Goal: Communication & Community: Answer question/provide support

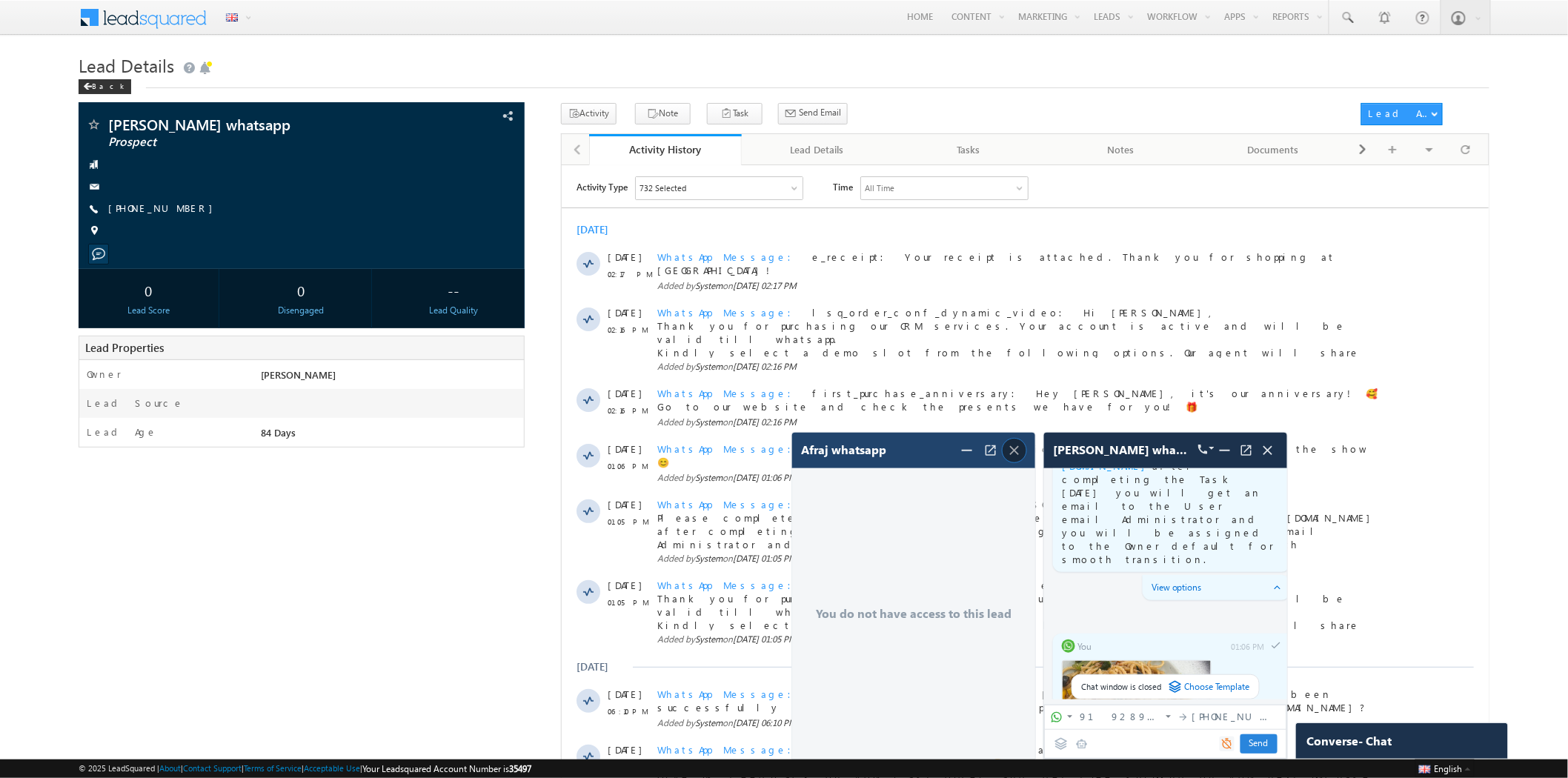
click at [1015, 447] on img at bounding box center [1014, 450] width 16 height 16
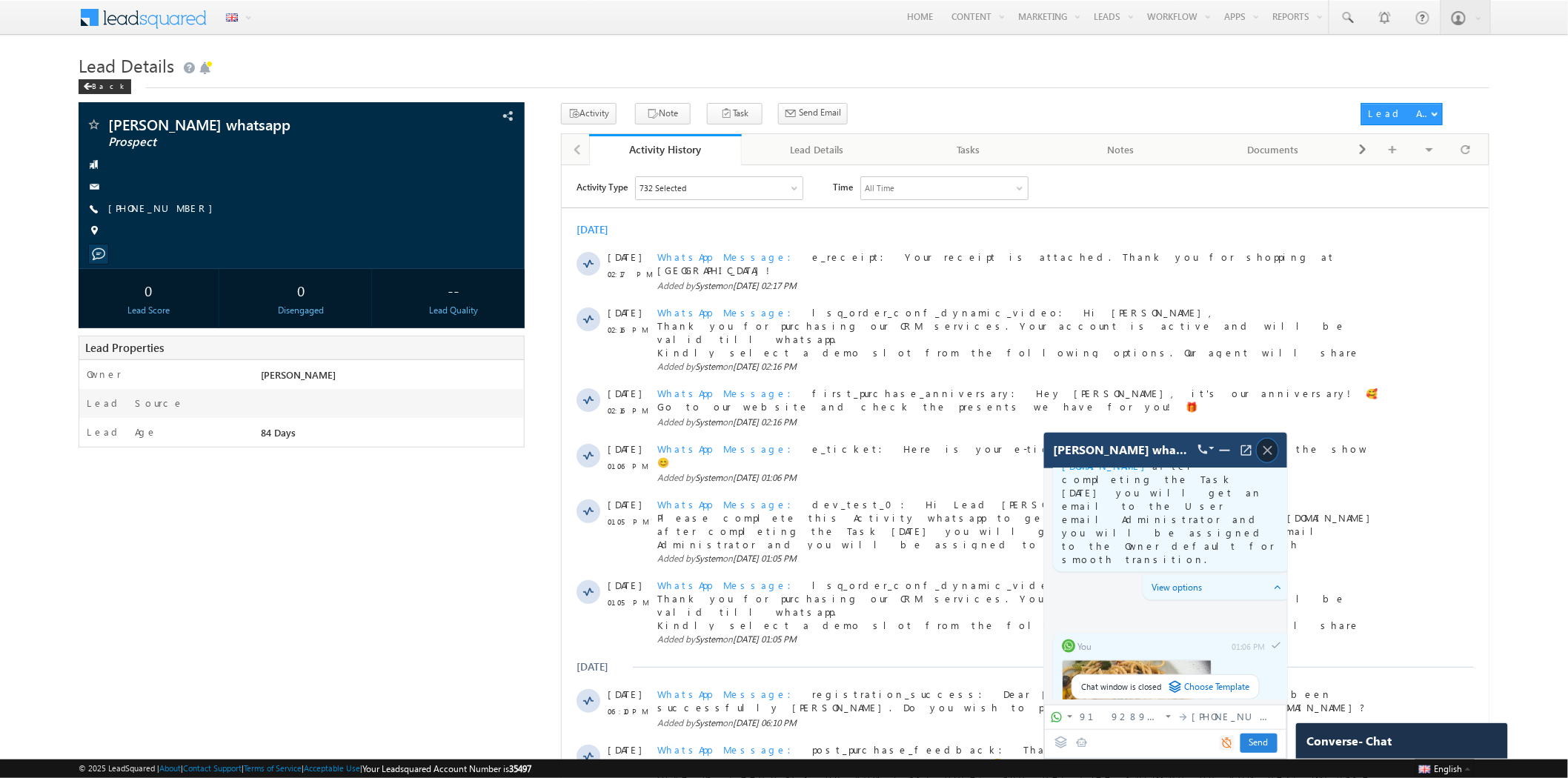
click at [1265, 459] on span at bounding box center [1267, 450] width 22 height 24
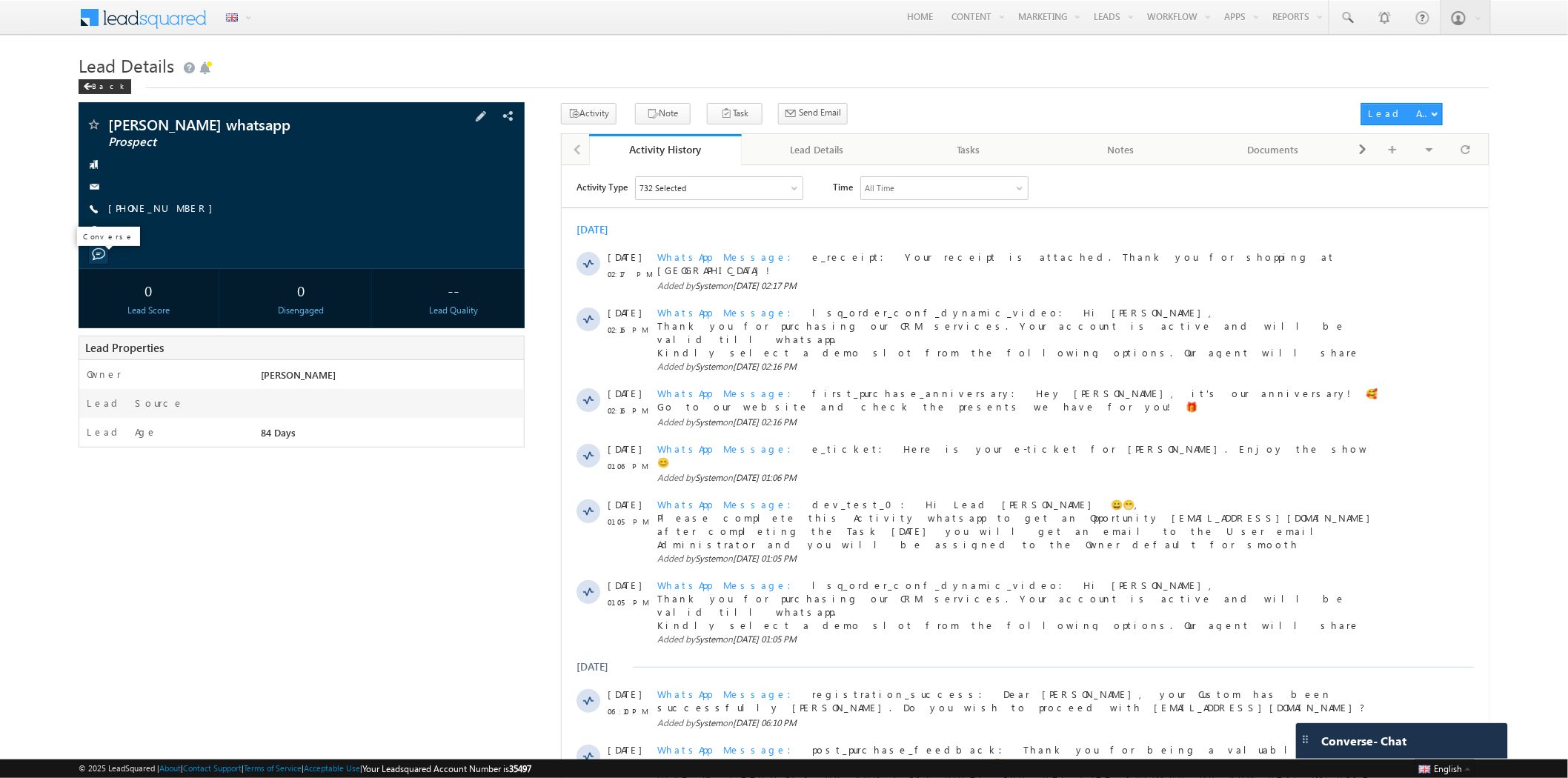
click at [99, 257] on span at bounding box center [99, 254] width 13 height 13
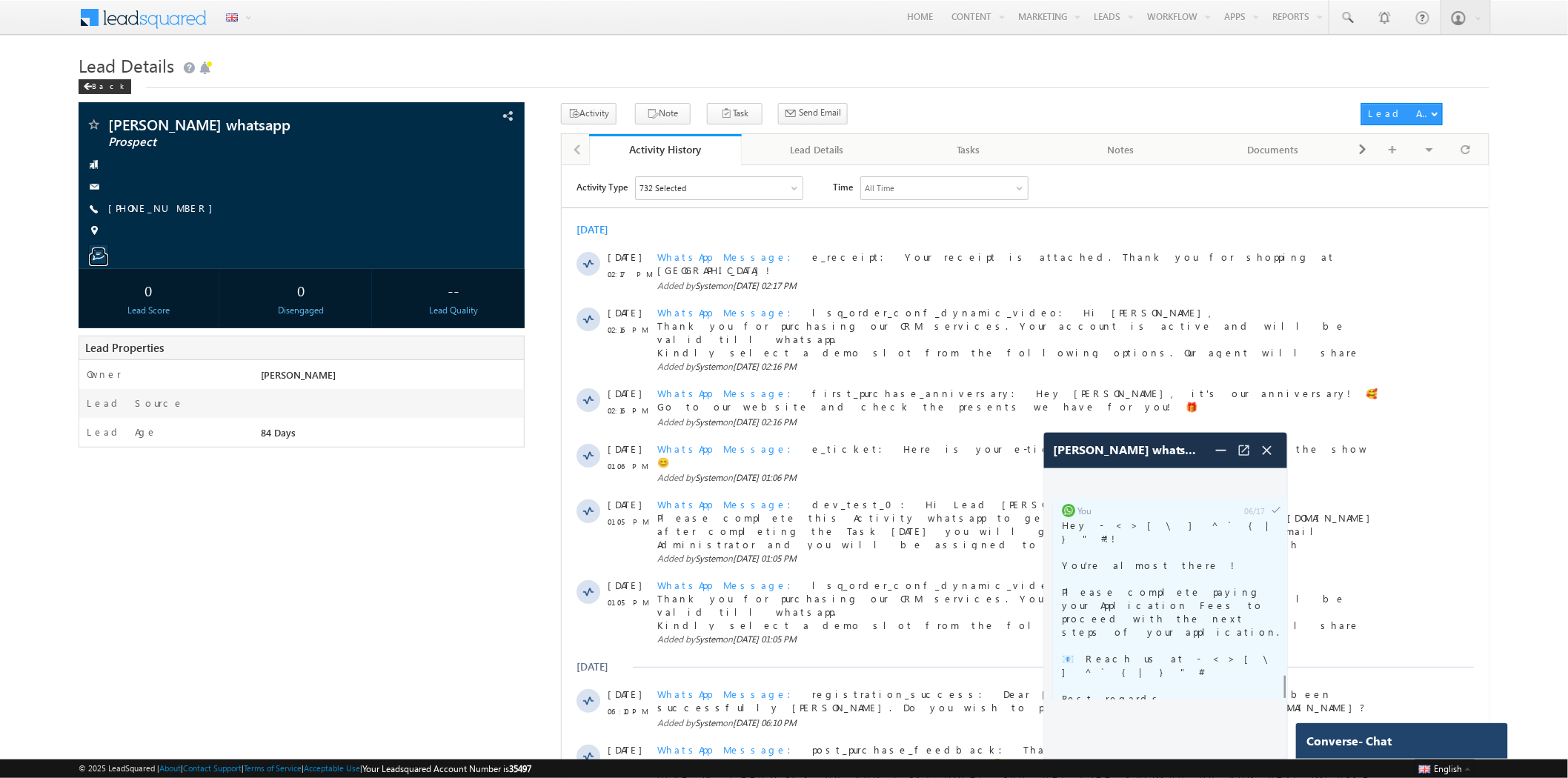
scroll to position [3102, 0]
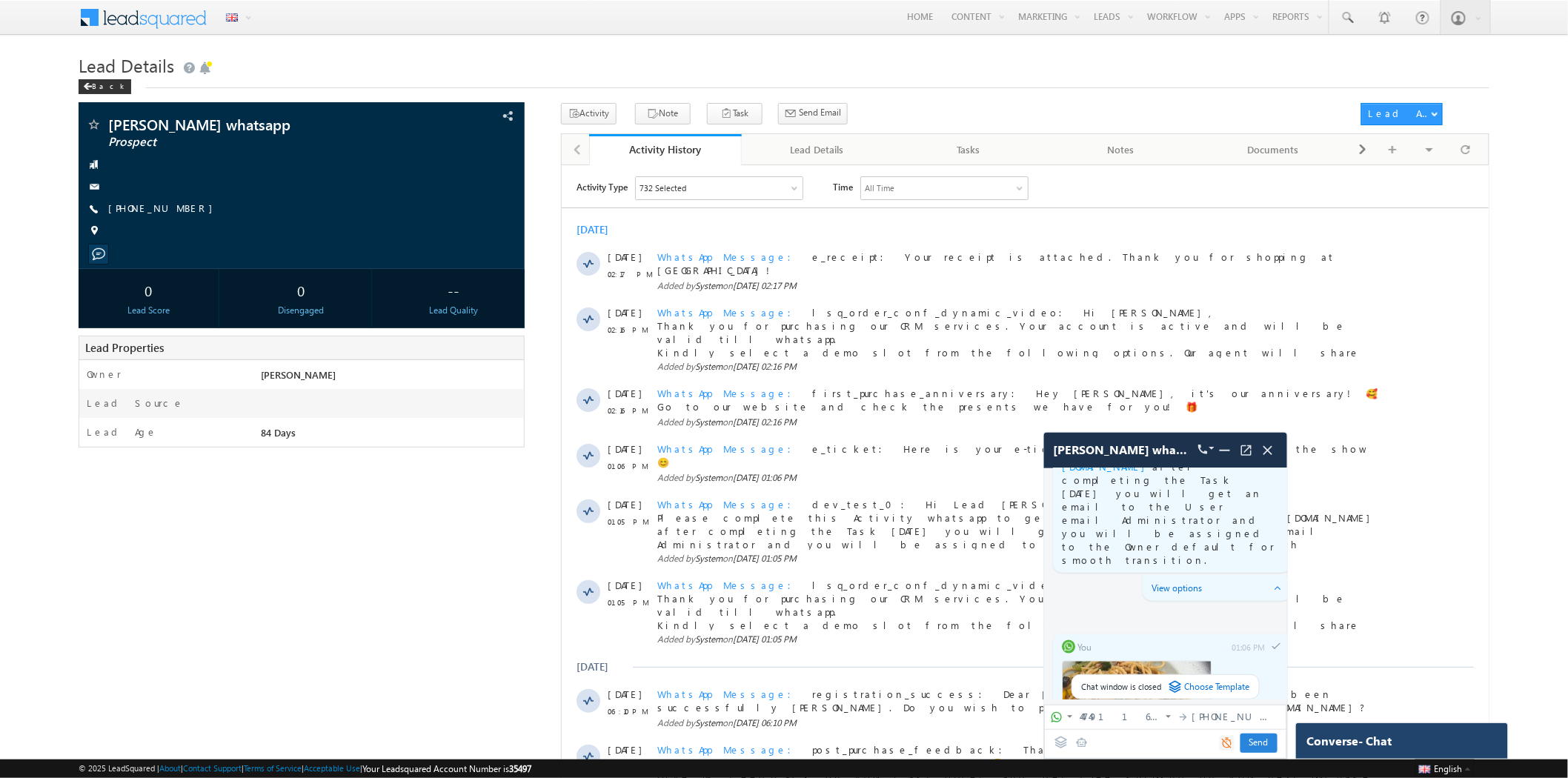
click at [1440, 740] on div "Converse - Chat" at bounding box center [1378, 741] width 156 height 13
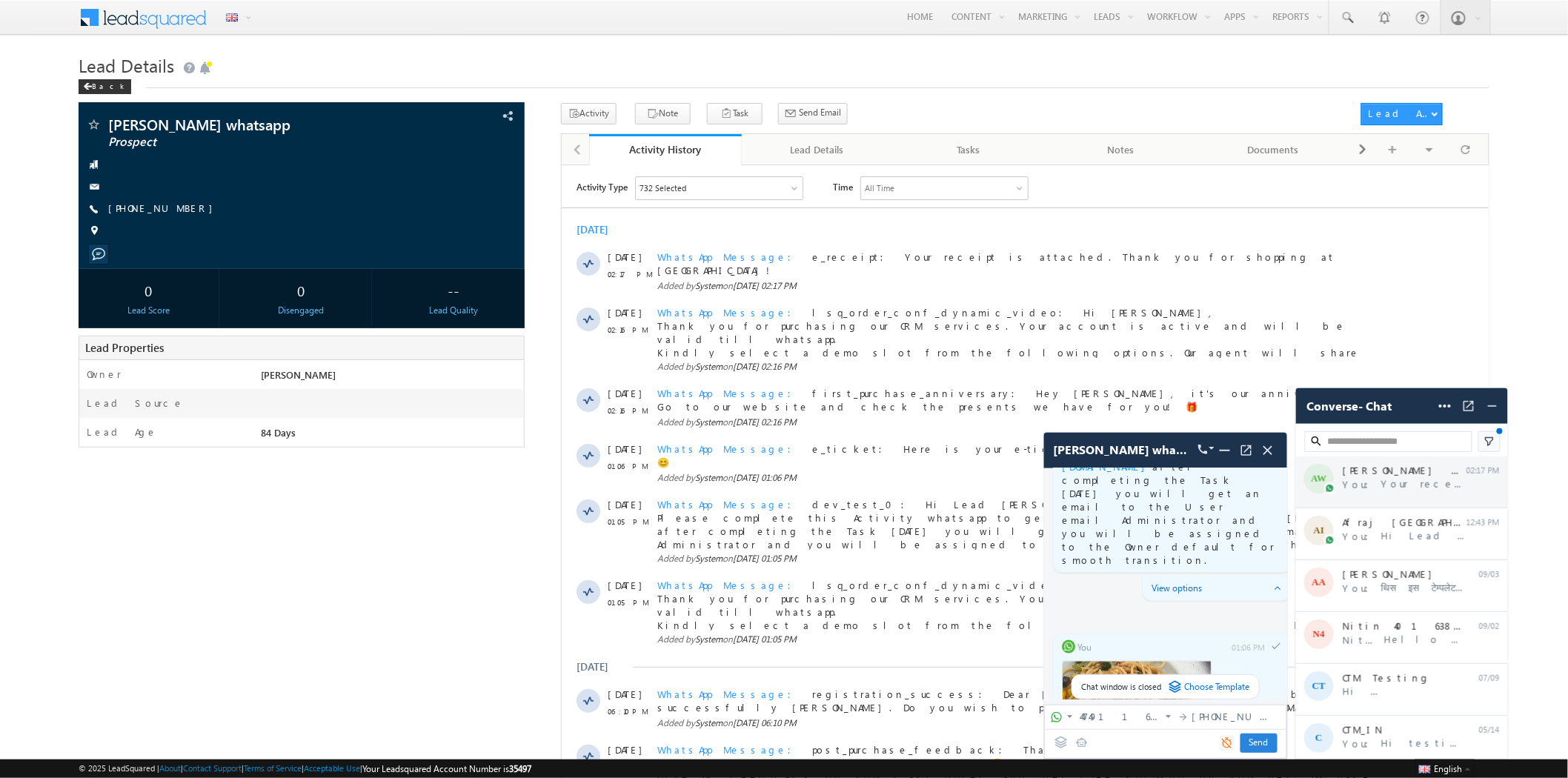
click at [1401, 480] on div "AW Afraj Bussiness whatsapp You: Your receipt is attached. Thank you for ... 02…" at bounding box center [1402, 482] width 212 height 52
click at [1394, 527] on div "AI Afraj [GEOGRAPHIC_DATA] You: Hi Lead Afraj 😀😁, Please complete this... 12:43…" at bounding box center [1402, 534] width 212 height 52
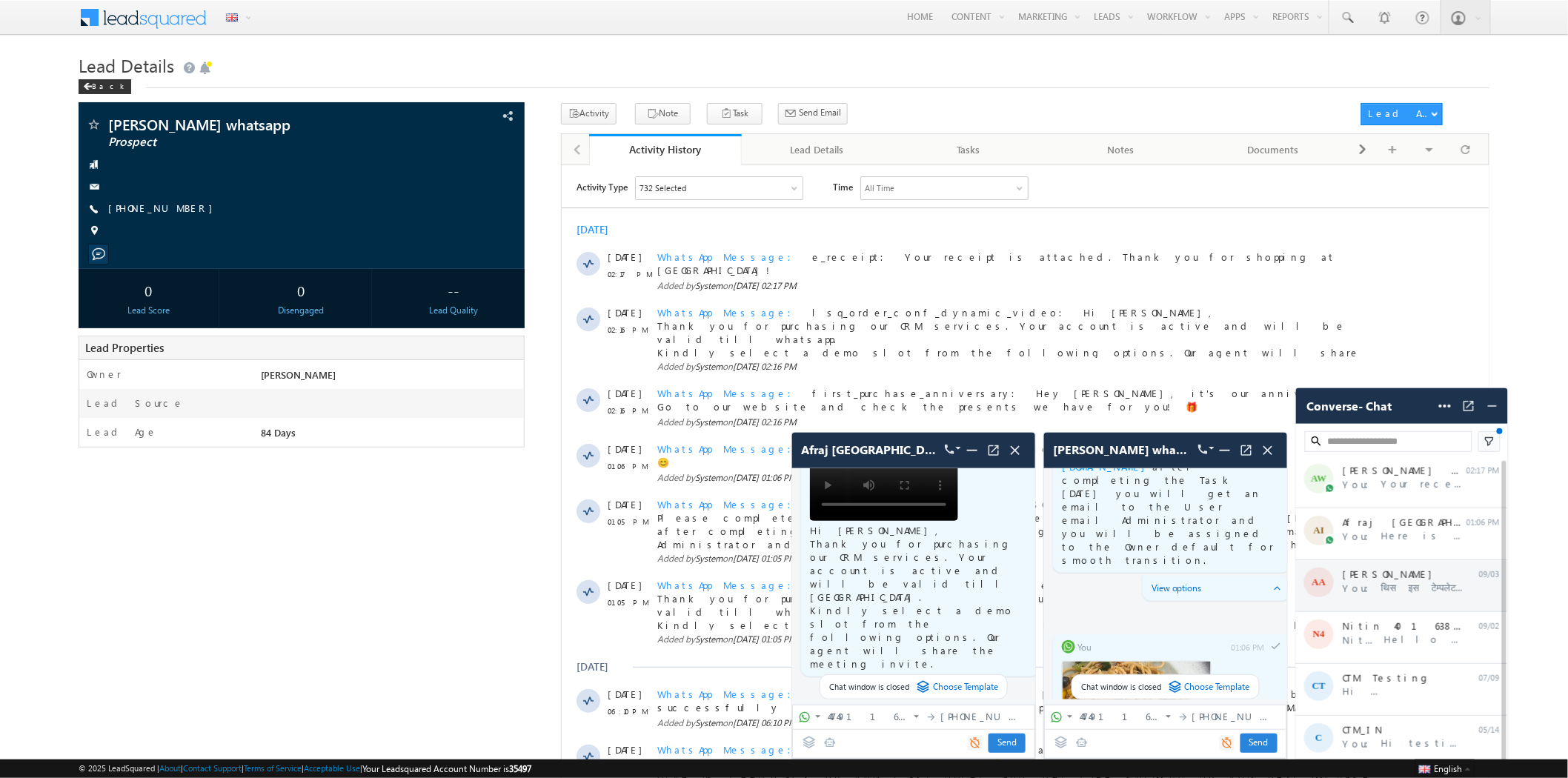
scroll to position [0, 0]
click at [1492, 414] on span at bounding box center [1492, 406] width 24 height 24
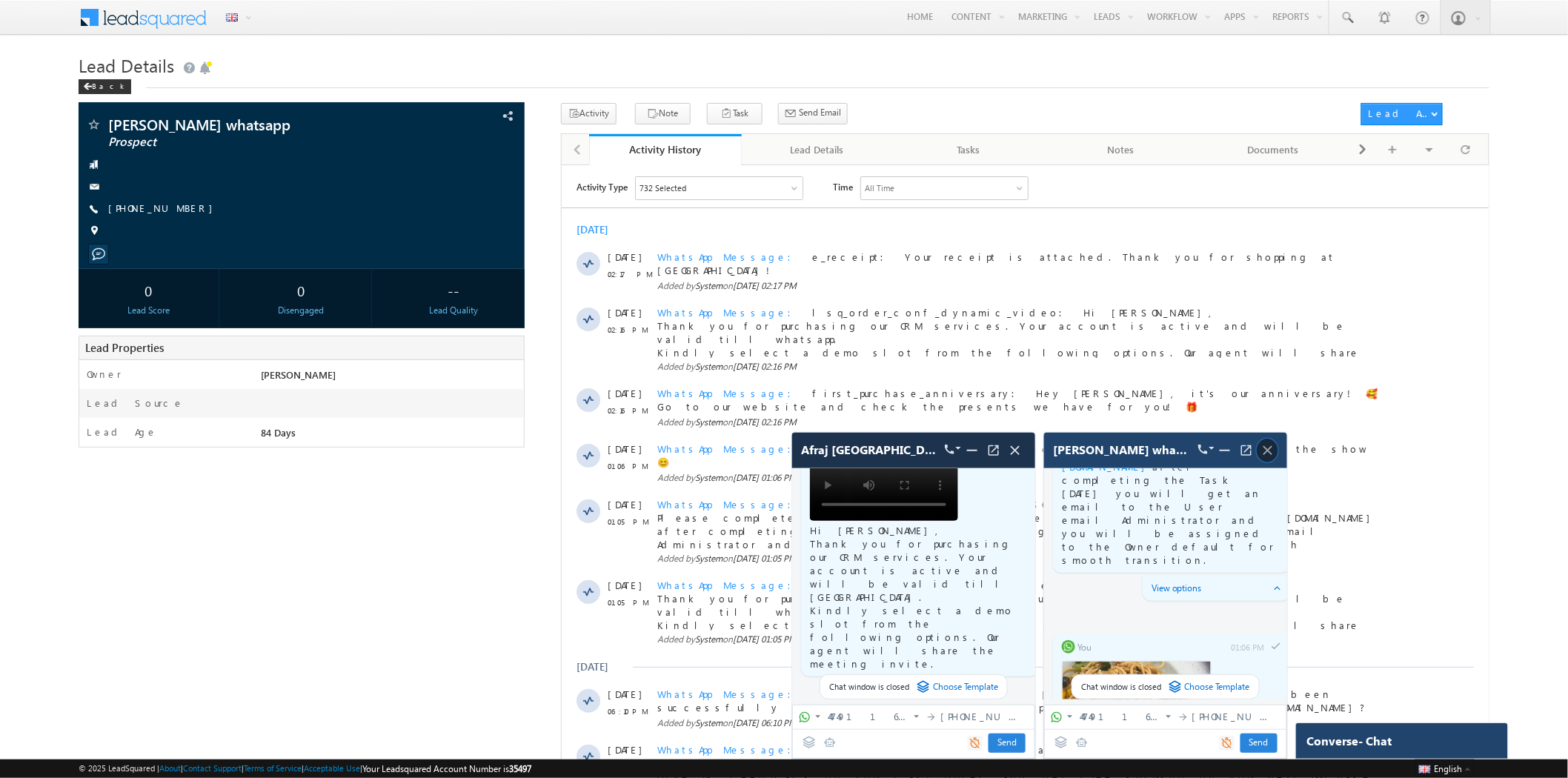
click at [1268, 448] on img at bounding box center [1268, 450] width 16 height 16
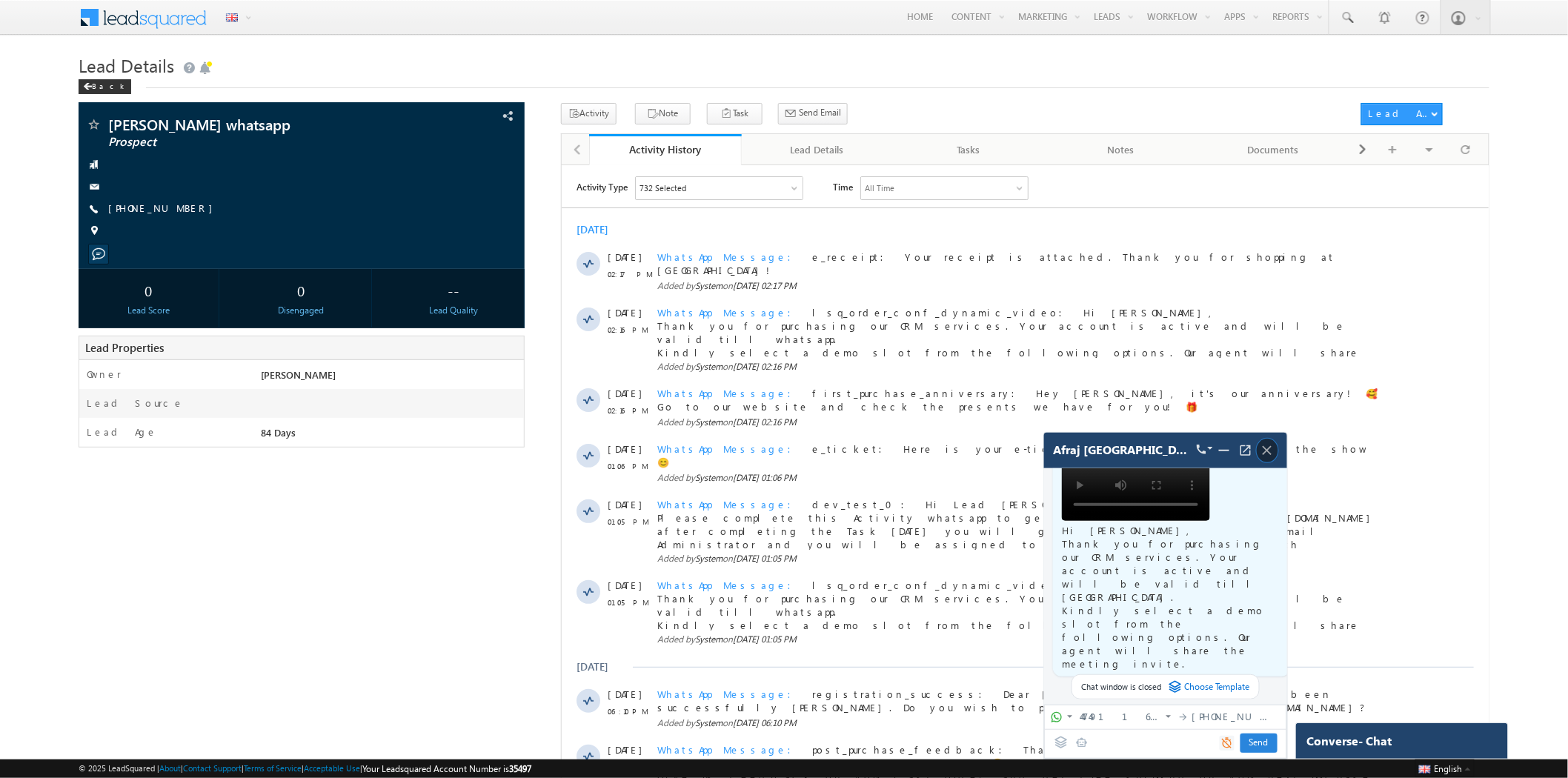
click at [1269, 450] on img at bounding box center [1267, 450] width 16 height 16
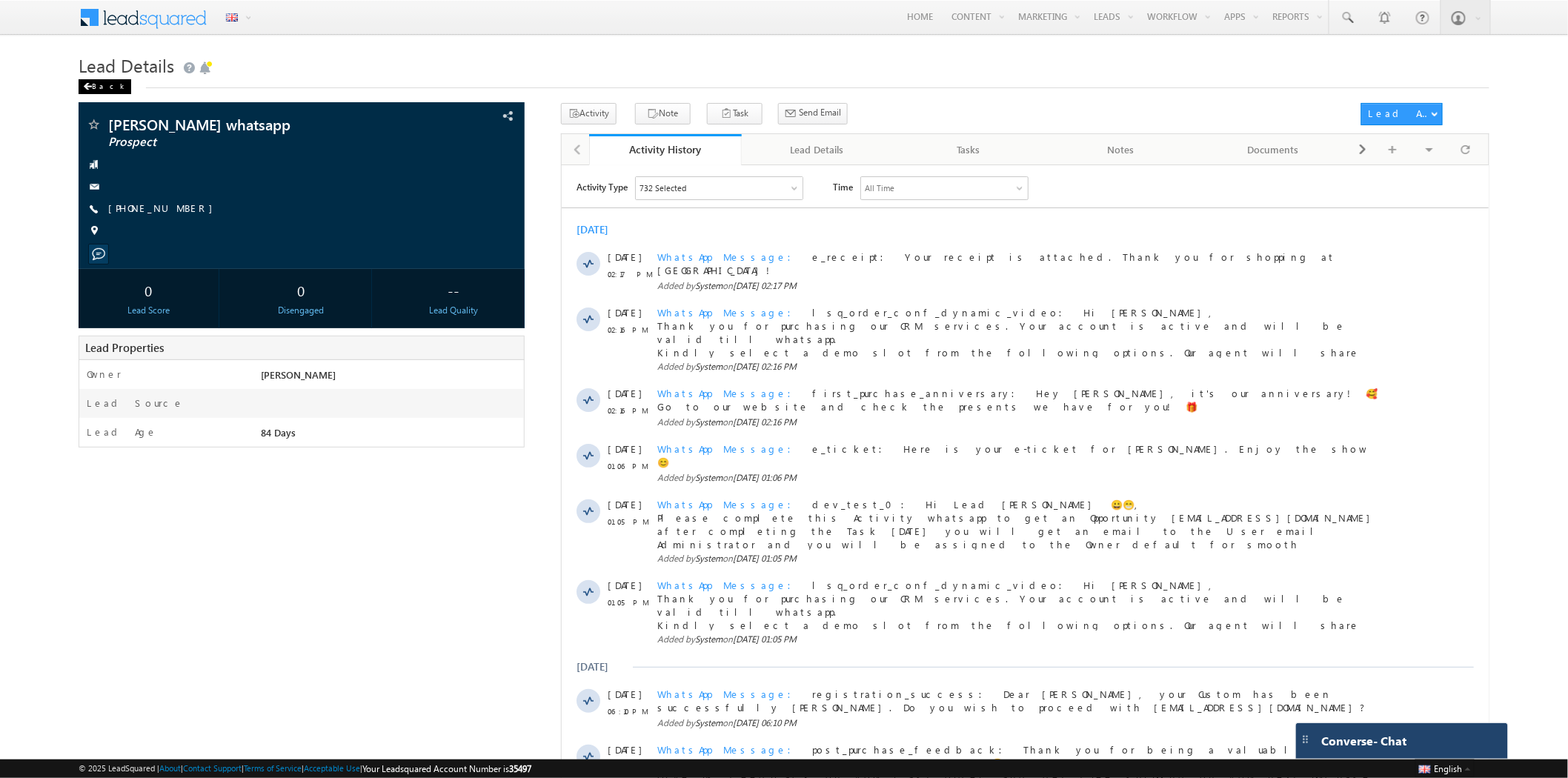
click at [94, 85] on div "Back" at bounding box center [105, 87] width 52 height 15
